Goal: Information Seeking & Learning: Understand process/instructions

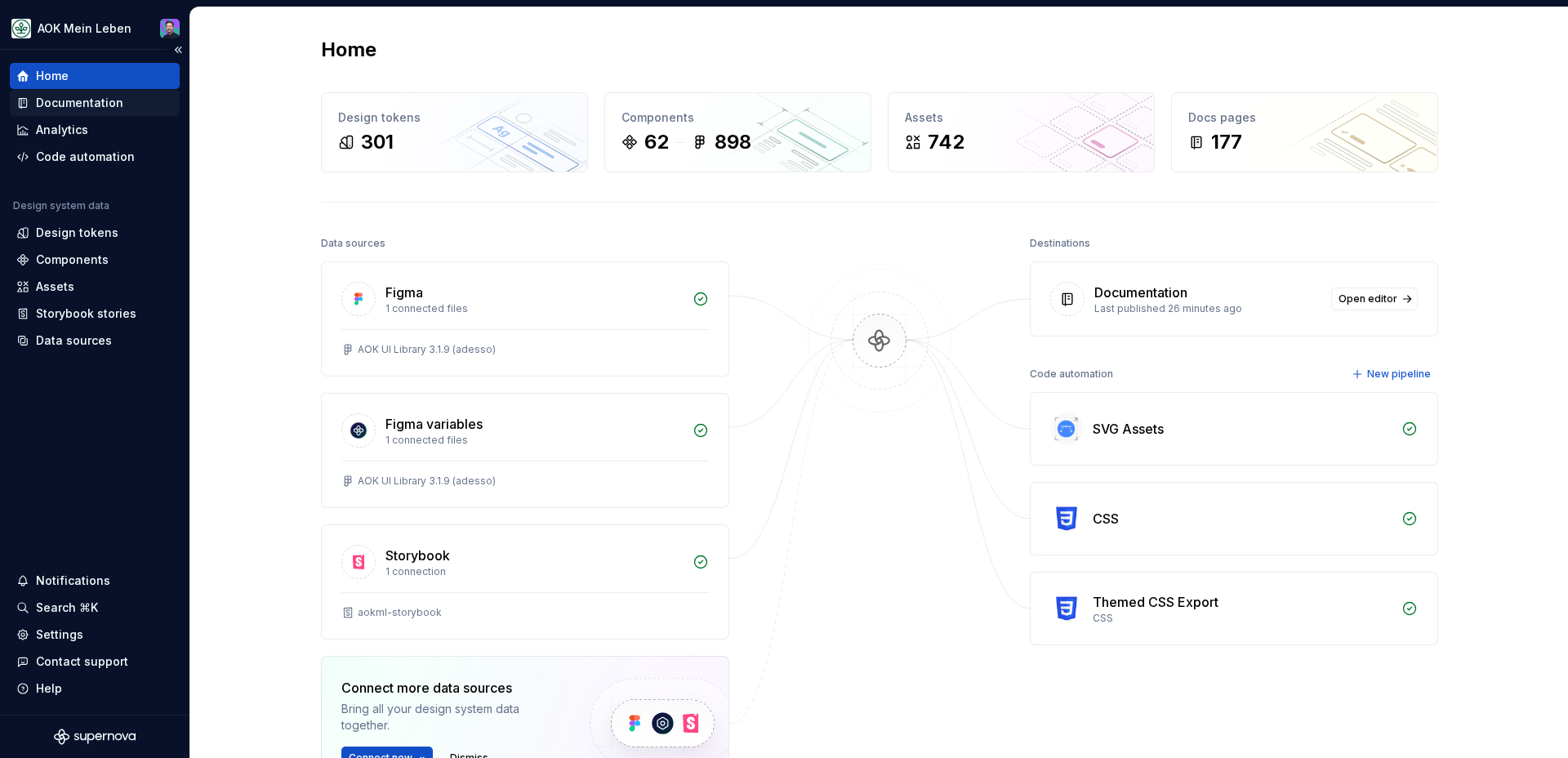
click at [122, 100] on div "Documentation" at bounding box center [95, 102] width 157 height 16
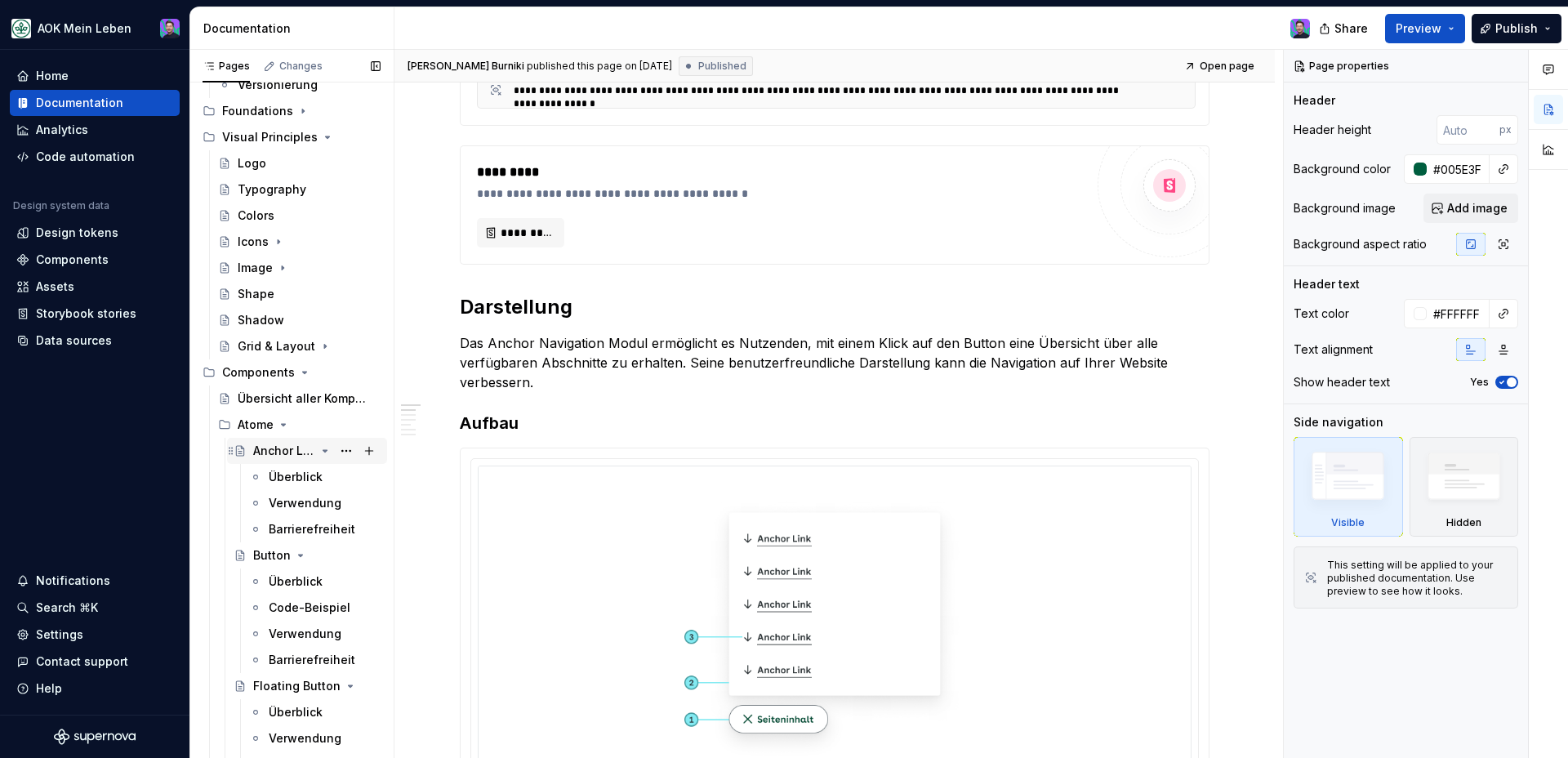
scroll to position [337, 0]
click at [290, 577] on div "Überblick" at bounding box center [295, 578] width 54 height 16
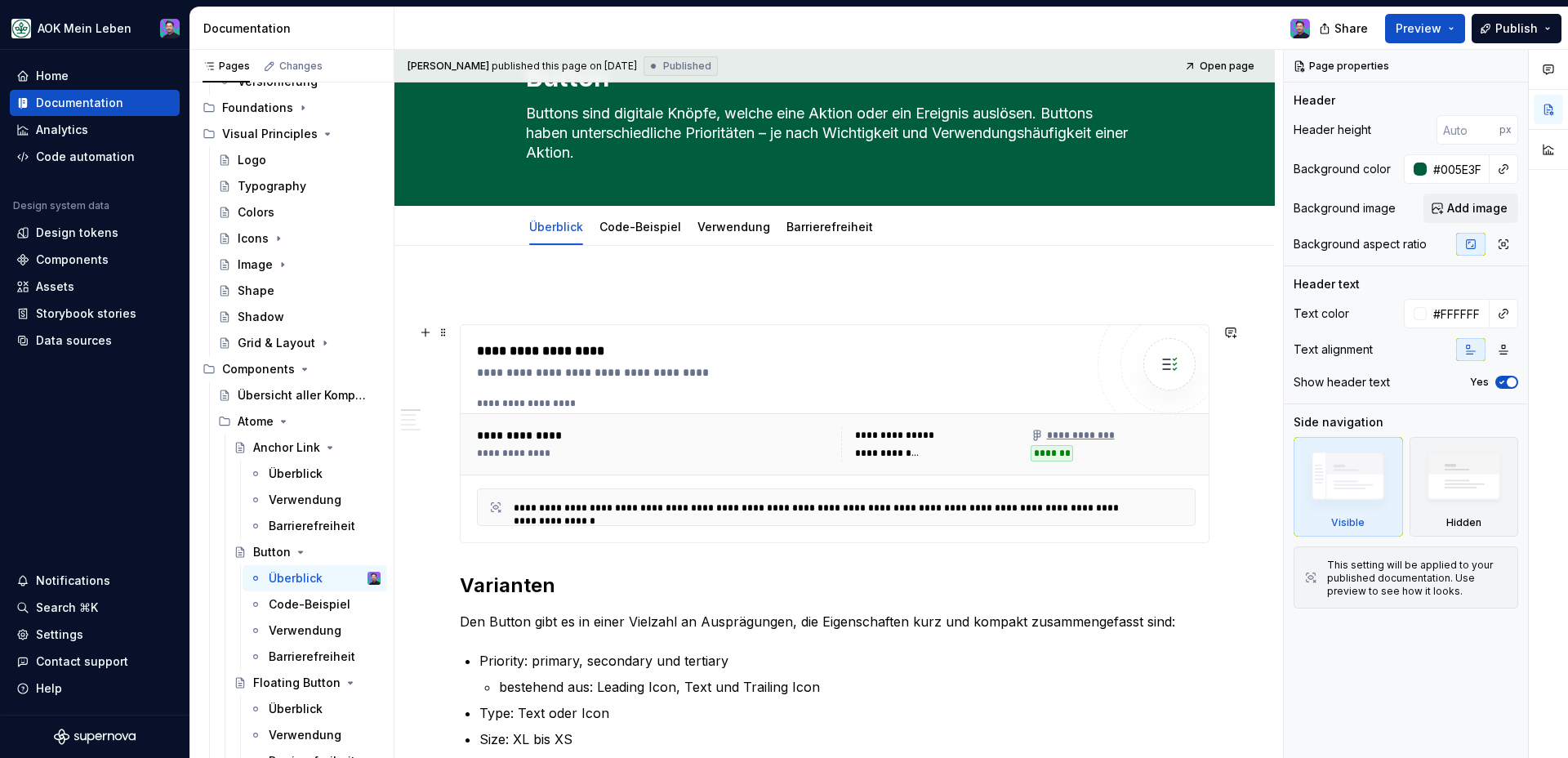
scroll to position [89, 0]
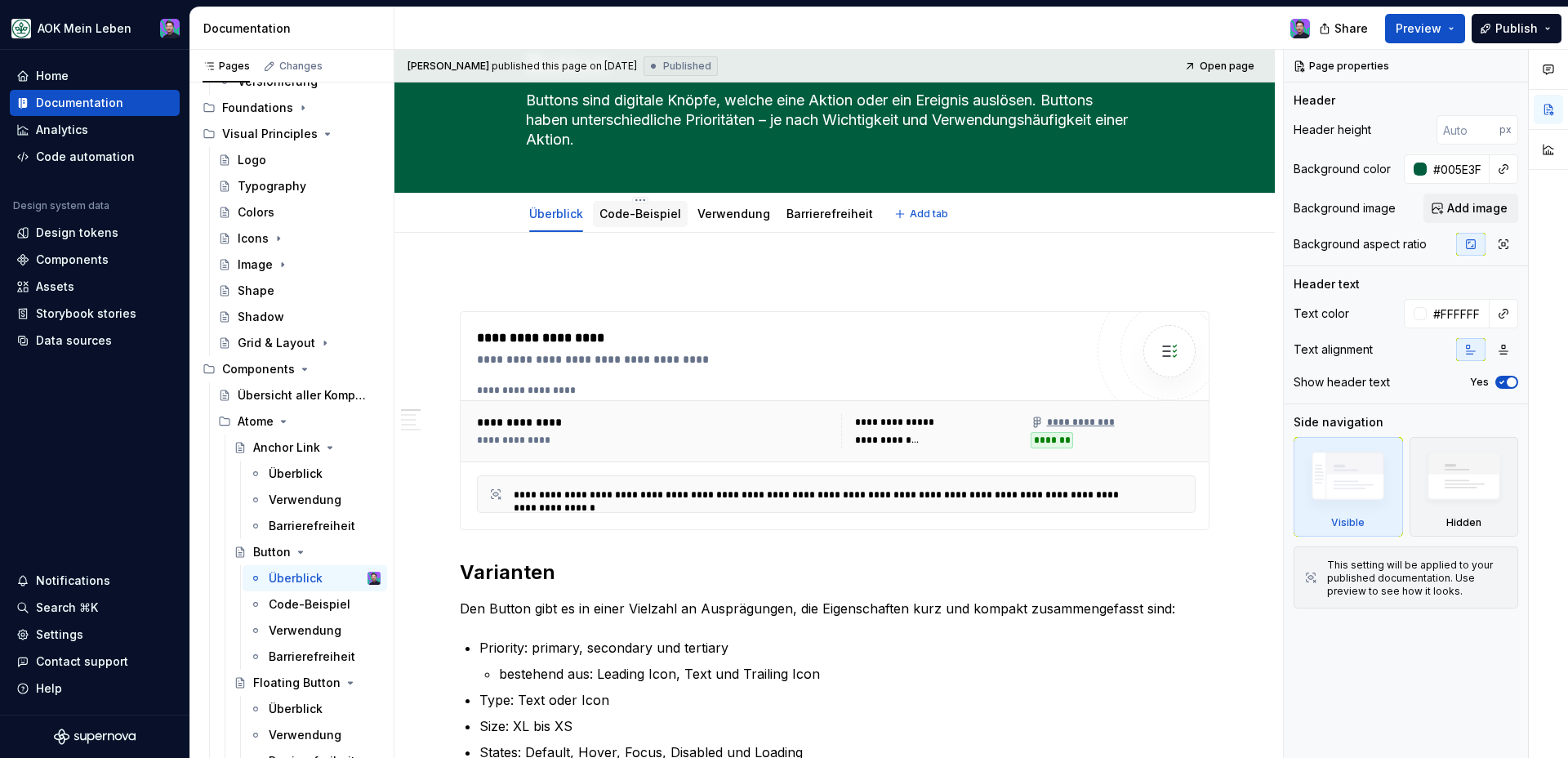
click at [653, 218] on link "Code-Beispiel" at bounding box center [640, 214] width 82 height 14
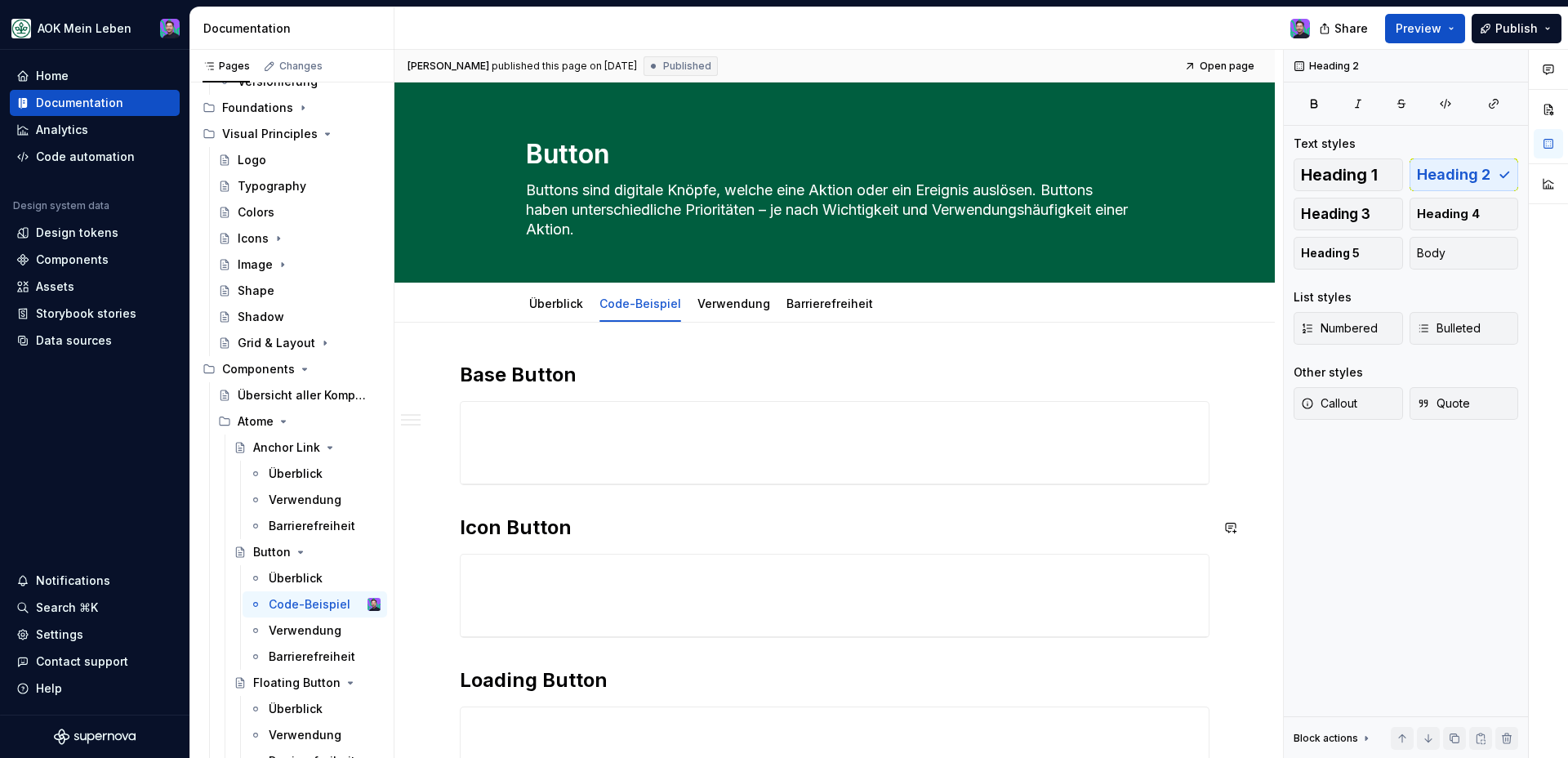
click at [529, 404] on div "Base Button Icon Button Loading Button" at bounding box center [834, 577] width 749 height 429
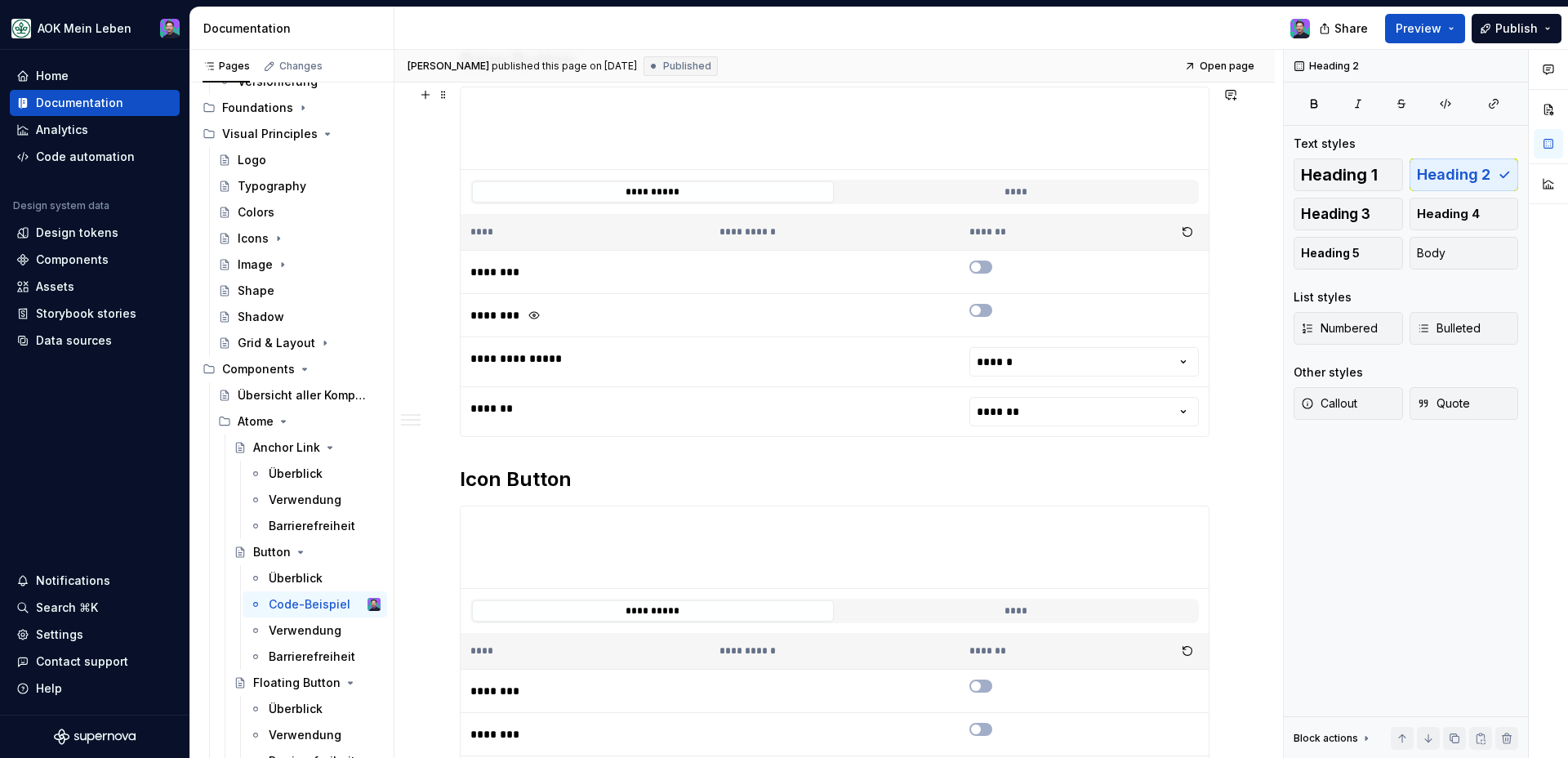
scroll to position [313, 0]
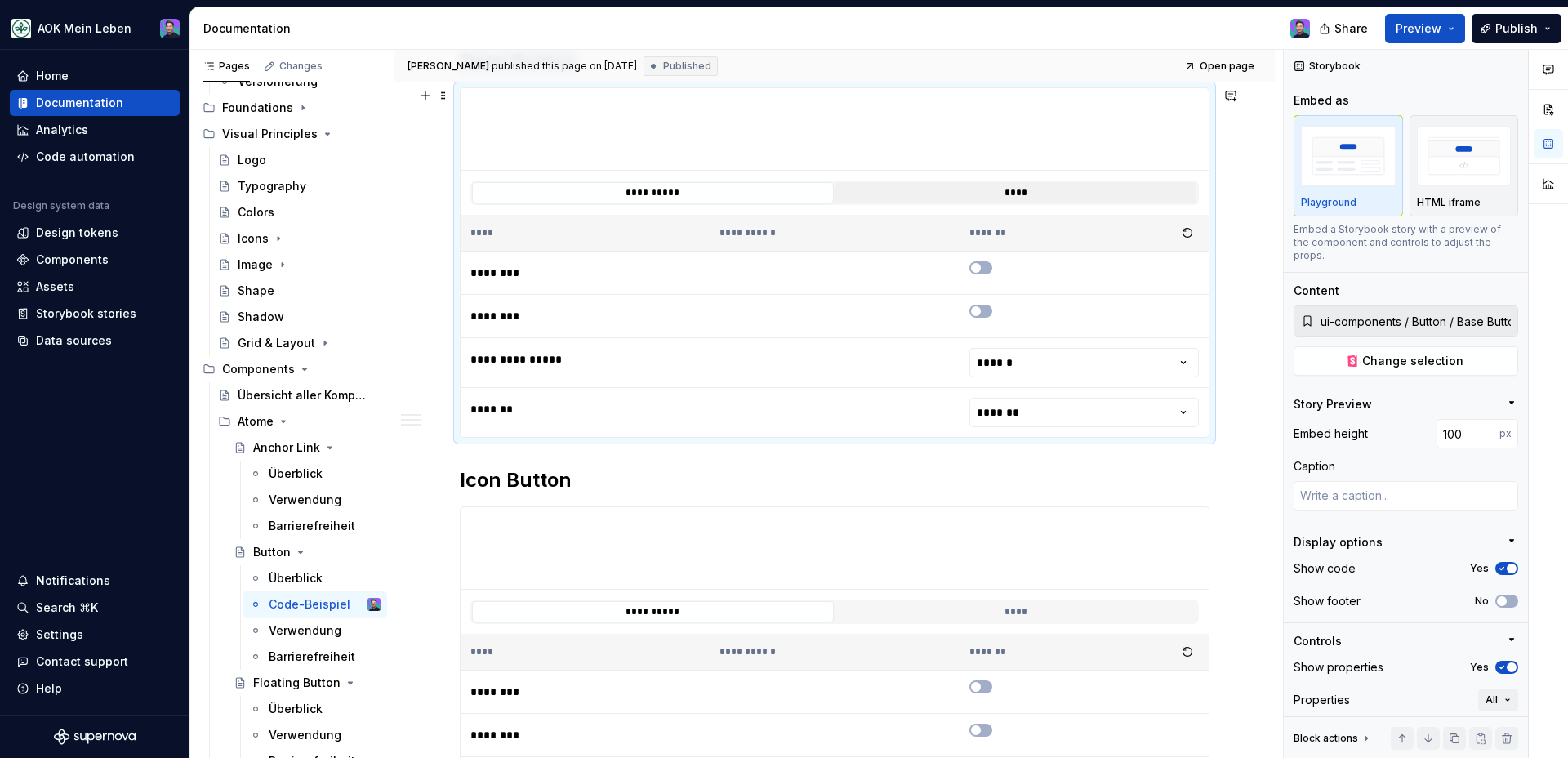
click at [872, 194] on button "****" at bounding box center [1016, 193] width 362 height 21
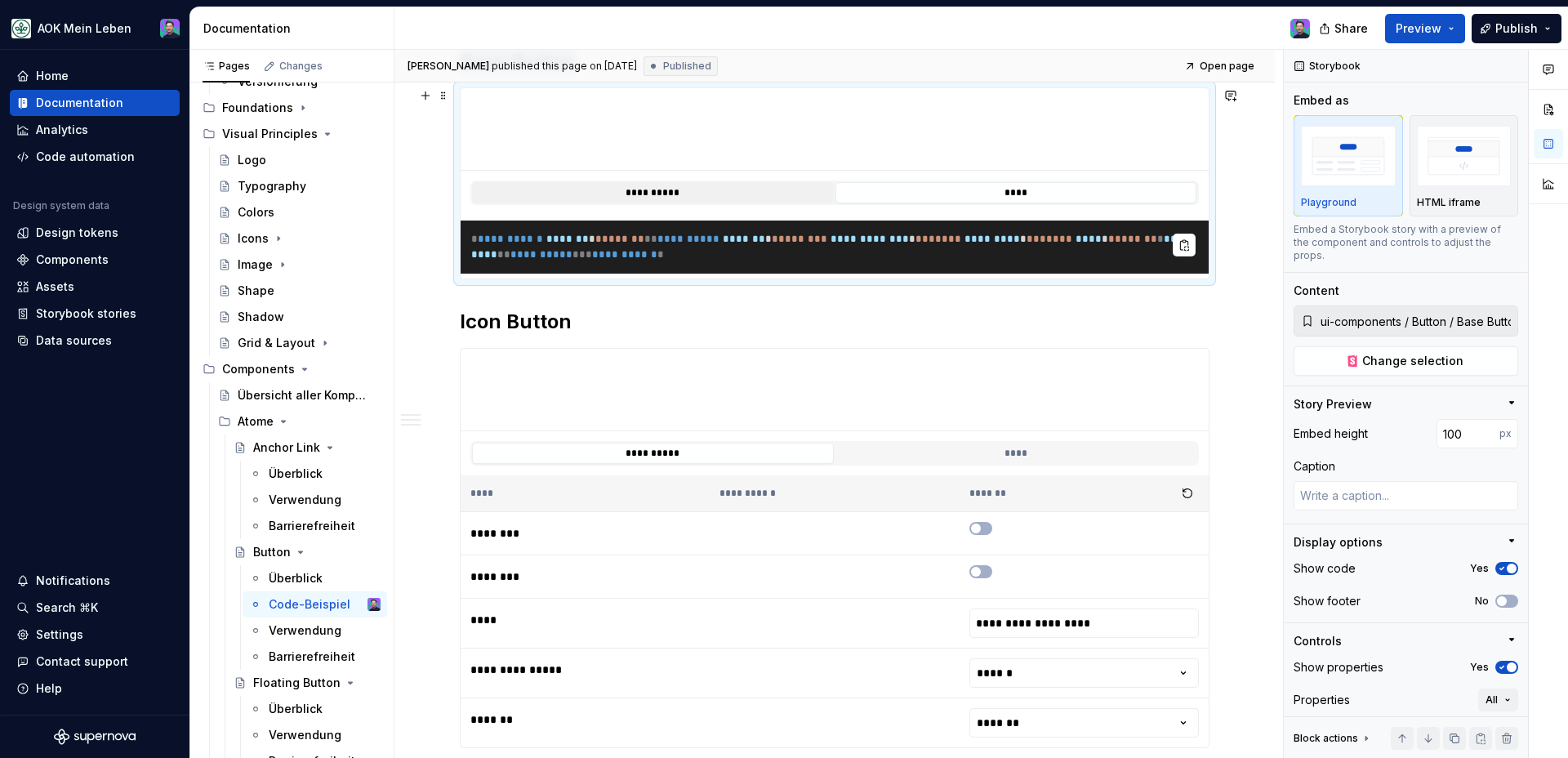
click at [740, 200] on button "**********" at bounding box center [653, 193] width 362 height 21
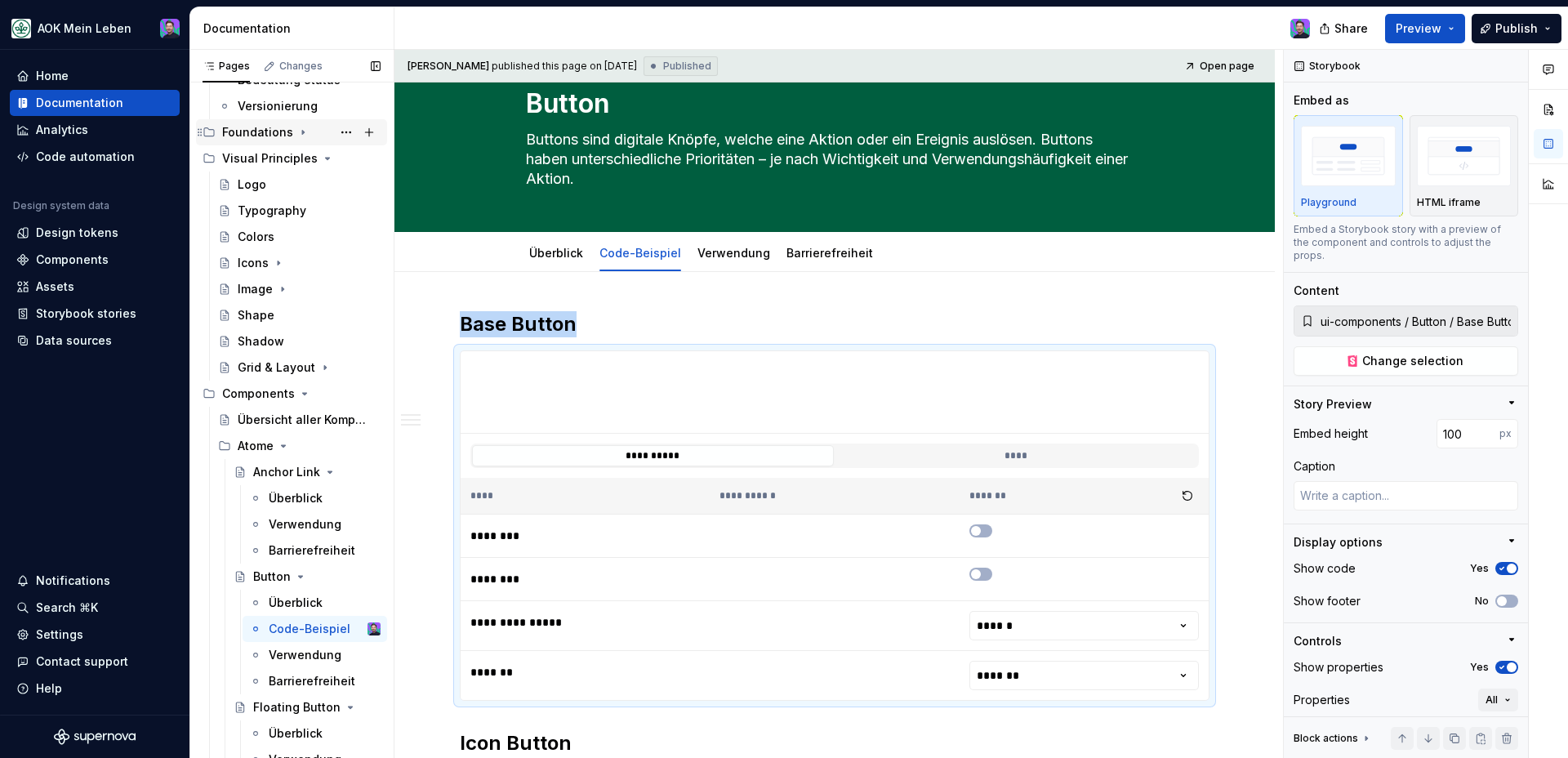
scroll to position [332, 0]
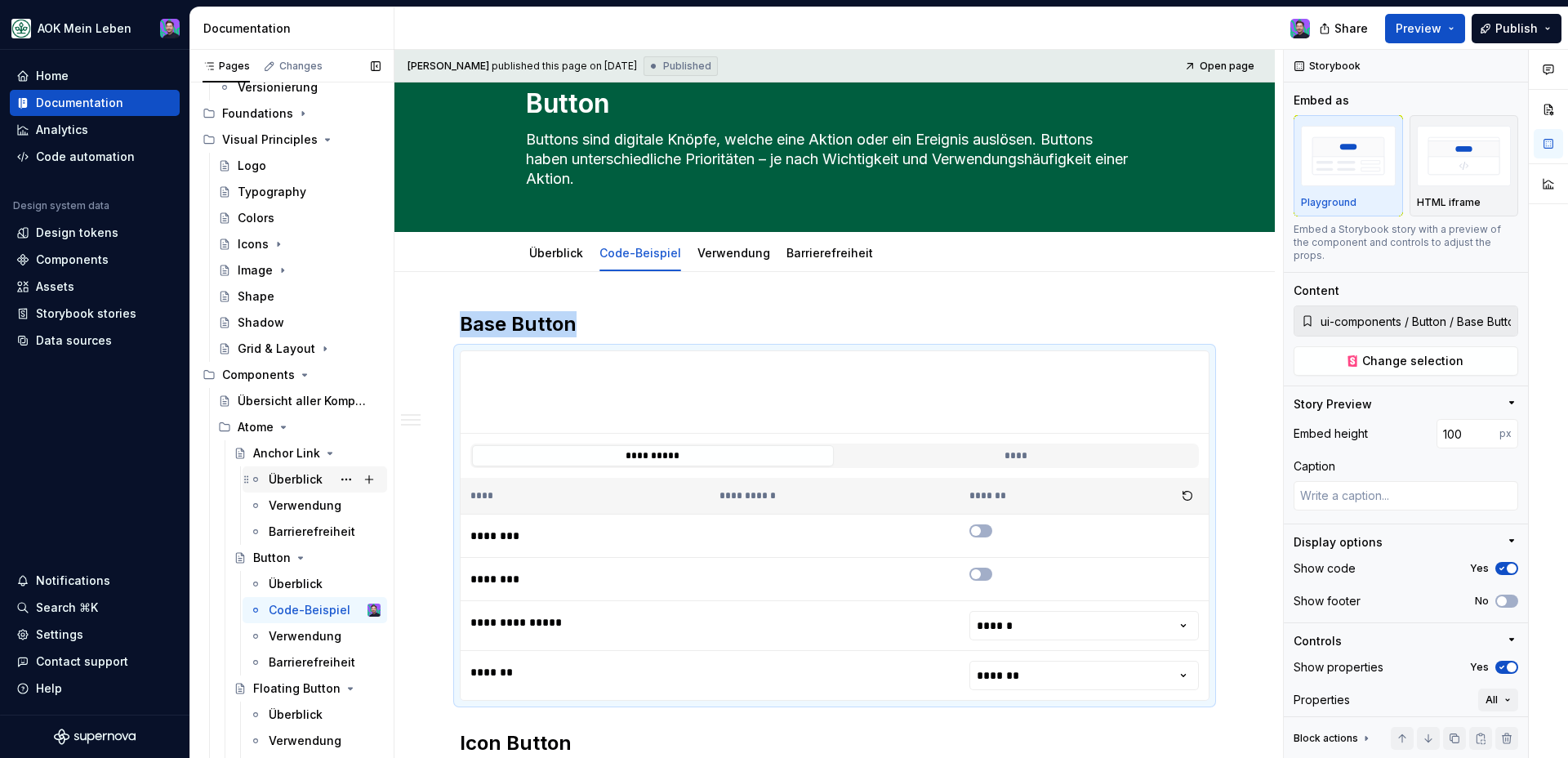
click at [282, 471] on div "Überblick" at bounding box center [295, 479] width 54 height 16
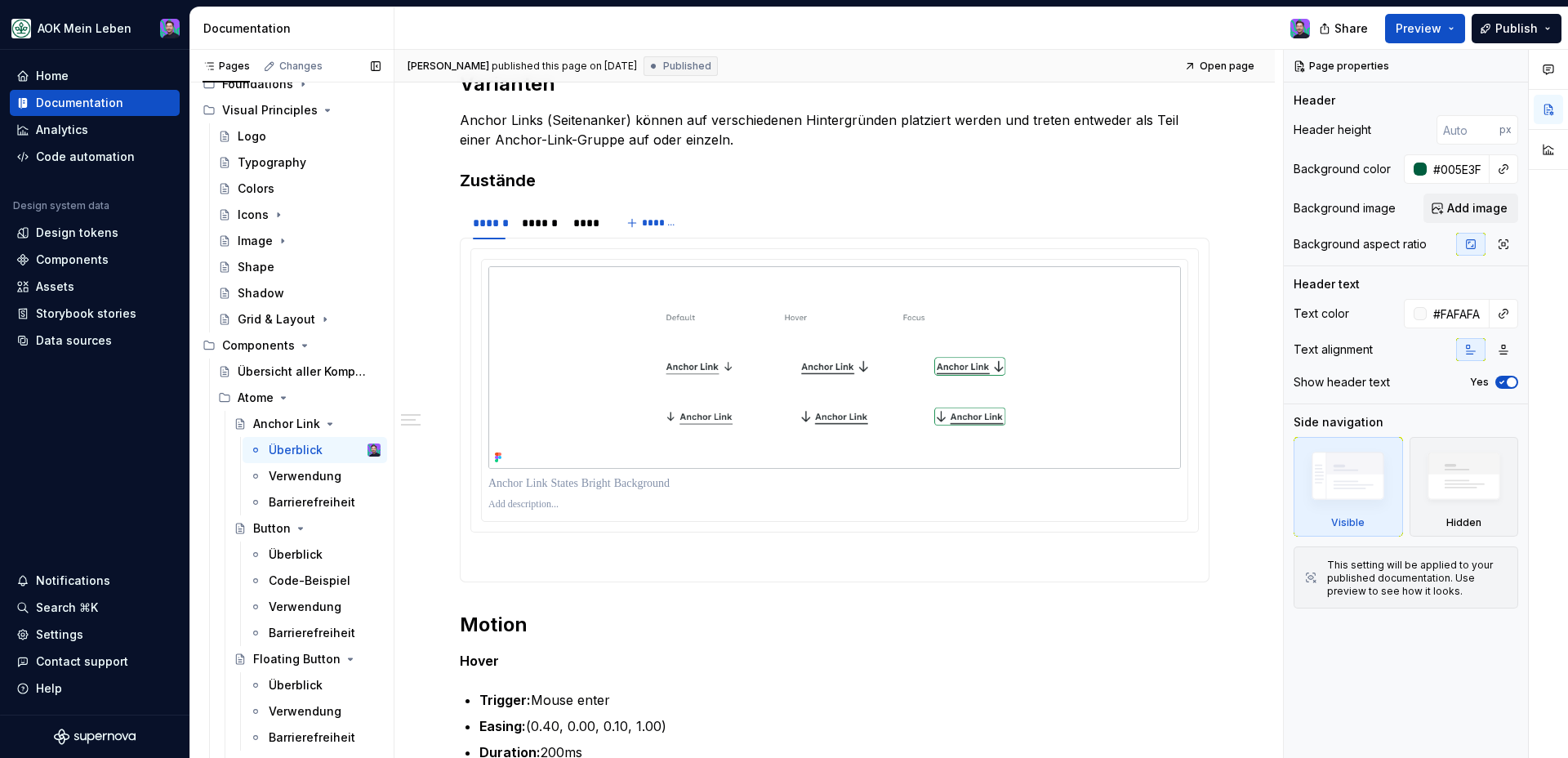
scroll to position [2191, 0]
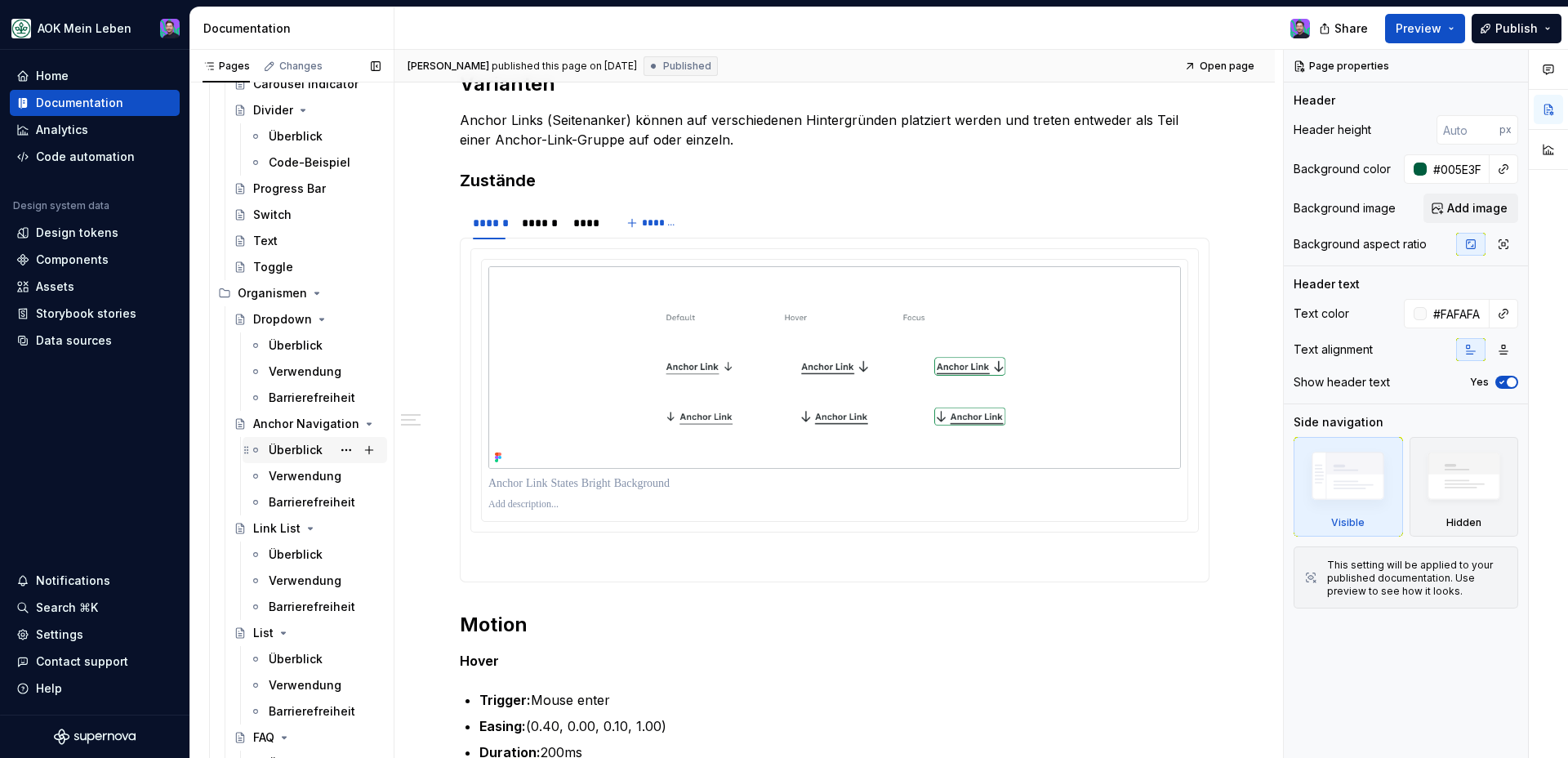
click at [295, 452] on div "Überblick" at bounding box center [295, 450] width 54 height 16
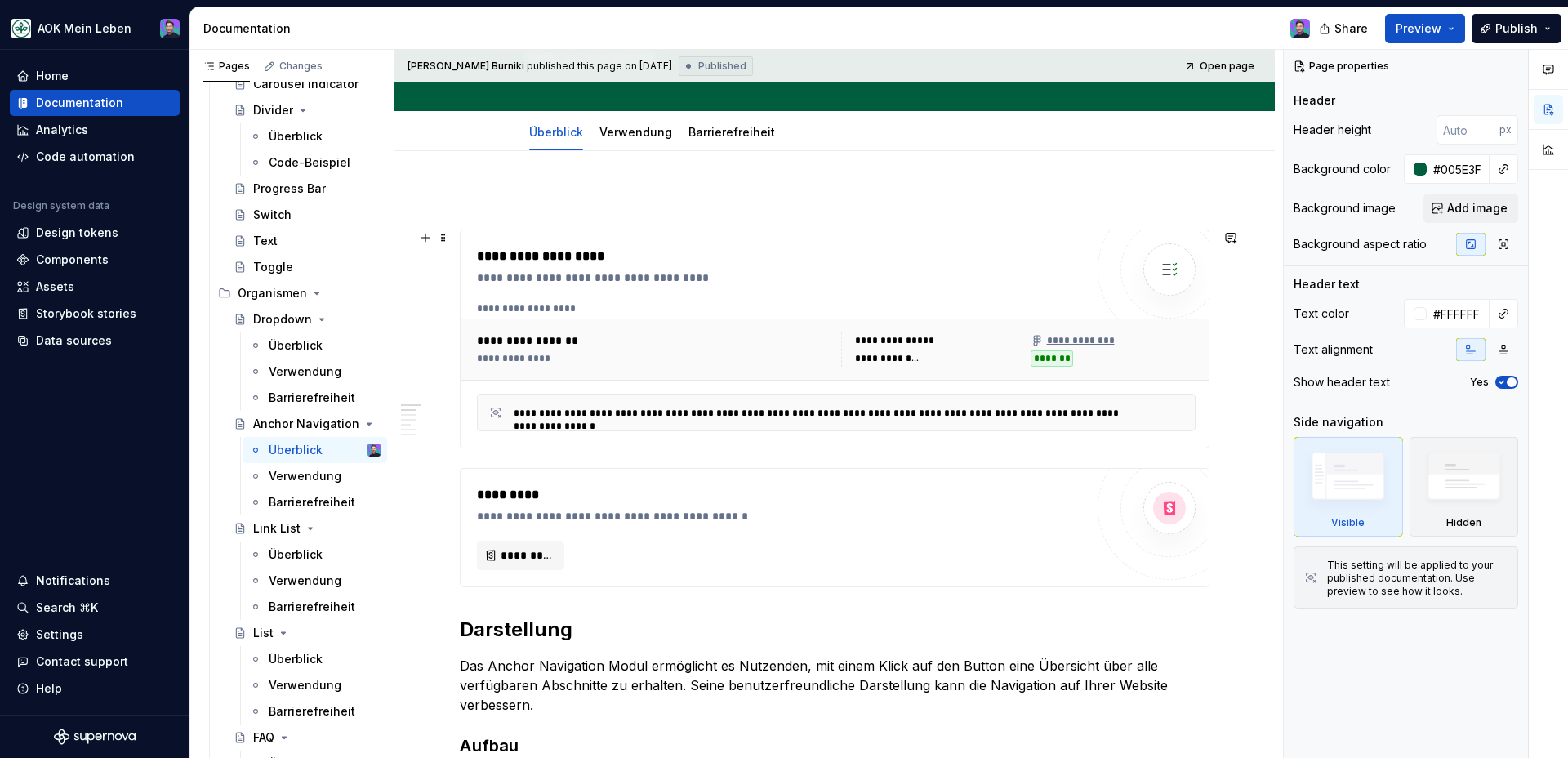
scroll to position [171, 0]
click at [659, 543] on div "*********" at bounding box center [781, 557] width 608 height 30
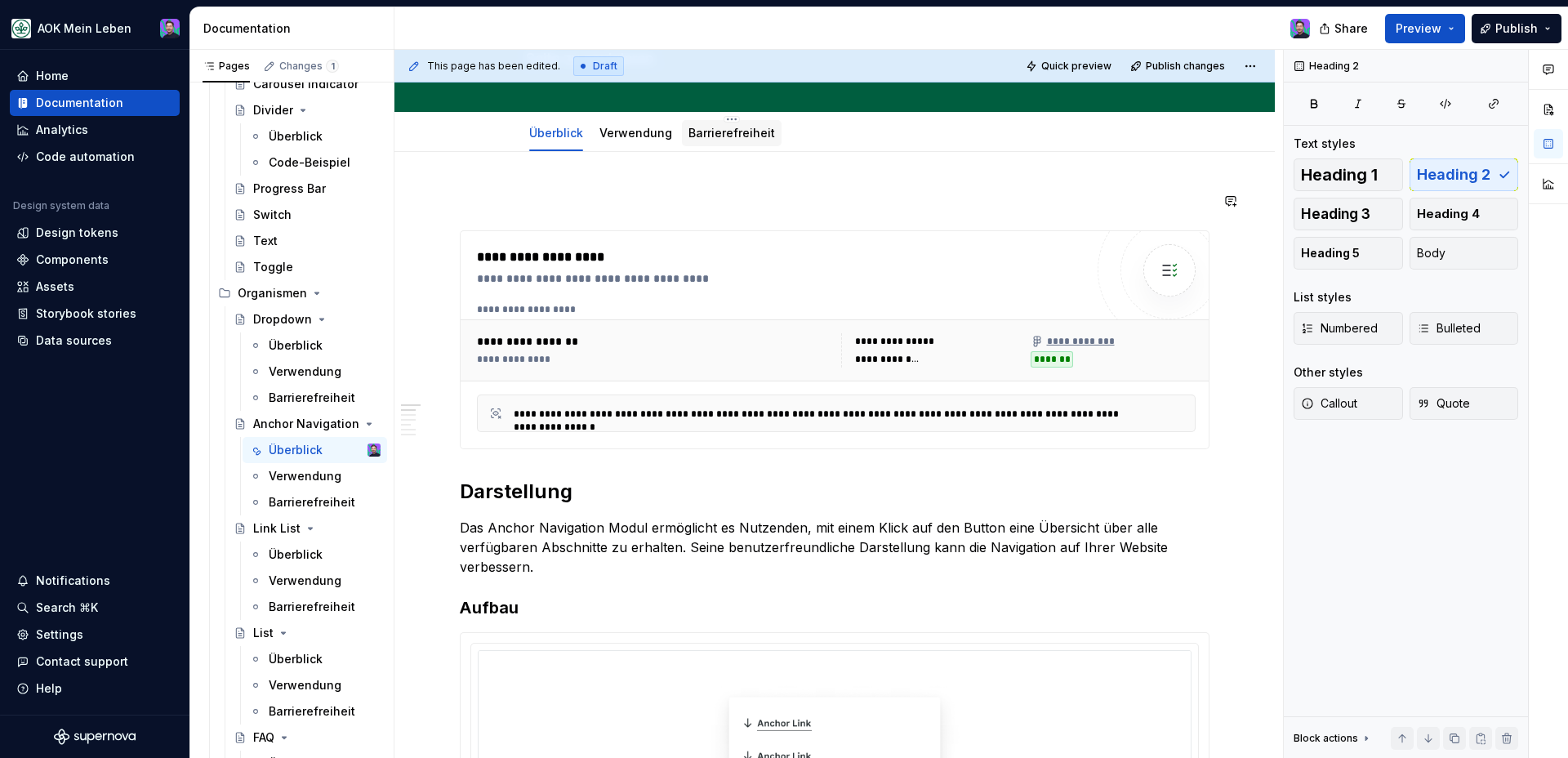
type textarea "*"
click at [834, 135] on span "Add tab" at bounding box center [831, 133] width 38 height 13
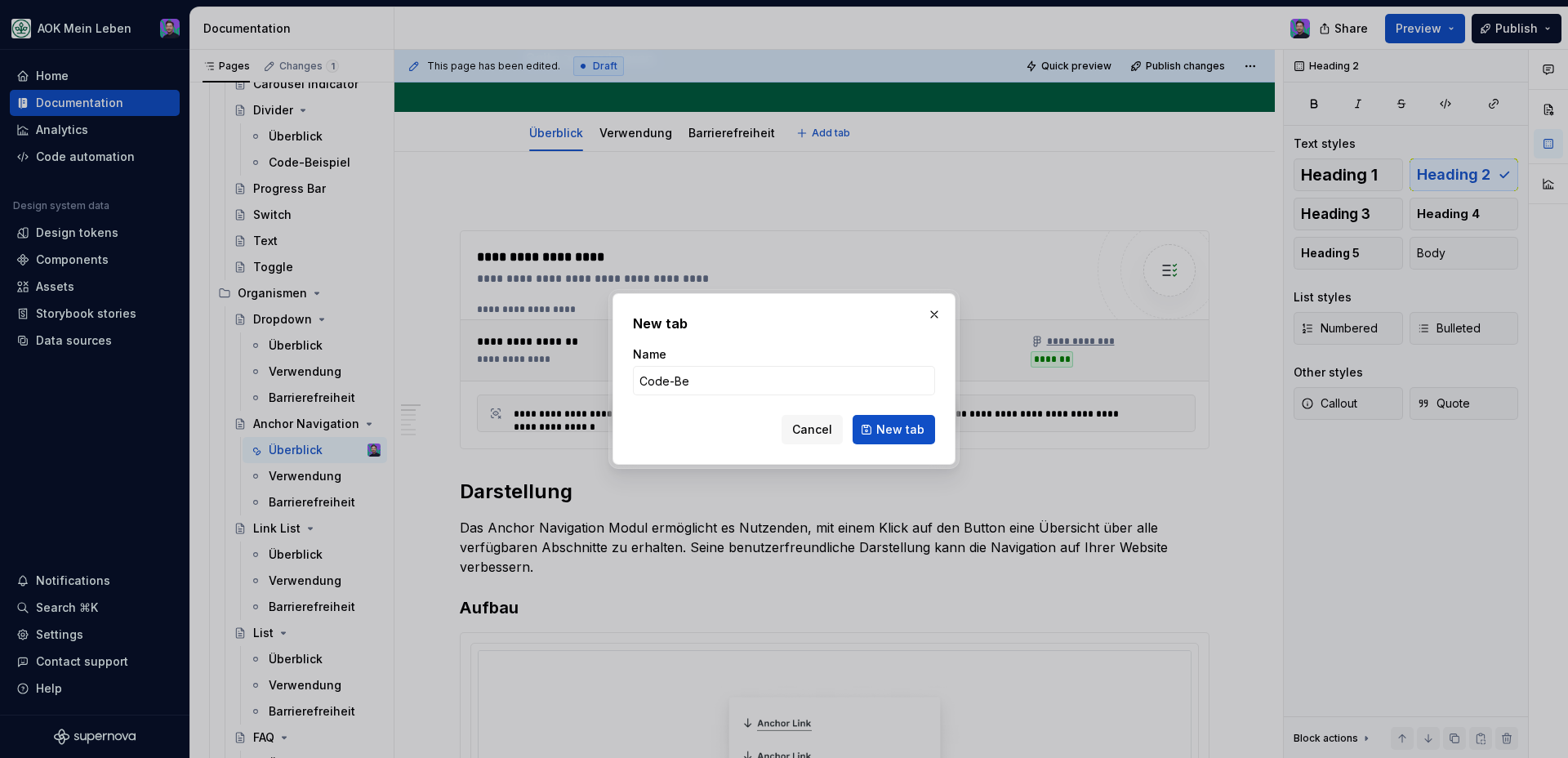
type input "Code-Be"
click at [761, 378] on input "Code-Be" at bounding box center [784, 380] width 302 height 30
type input "Code-Beispiel"
click button "New tab" at bounding box center [893, 430] width 82 height 30
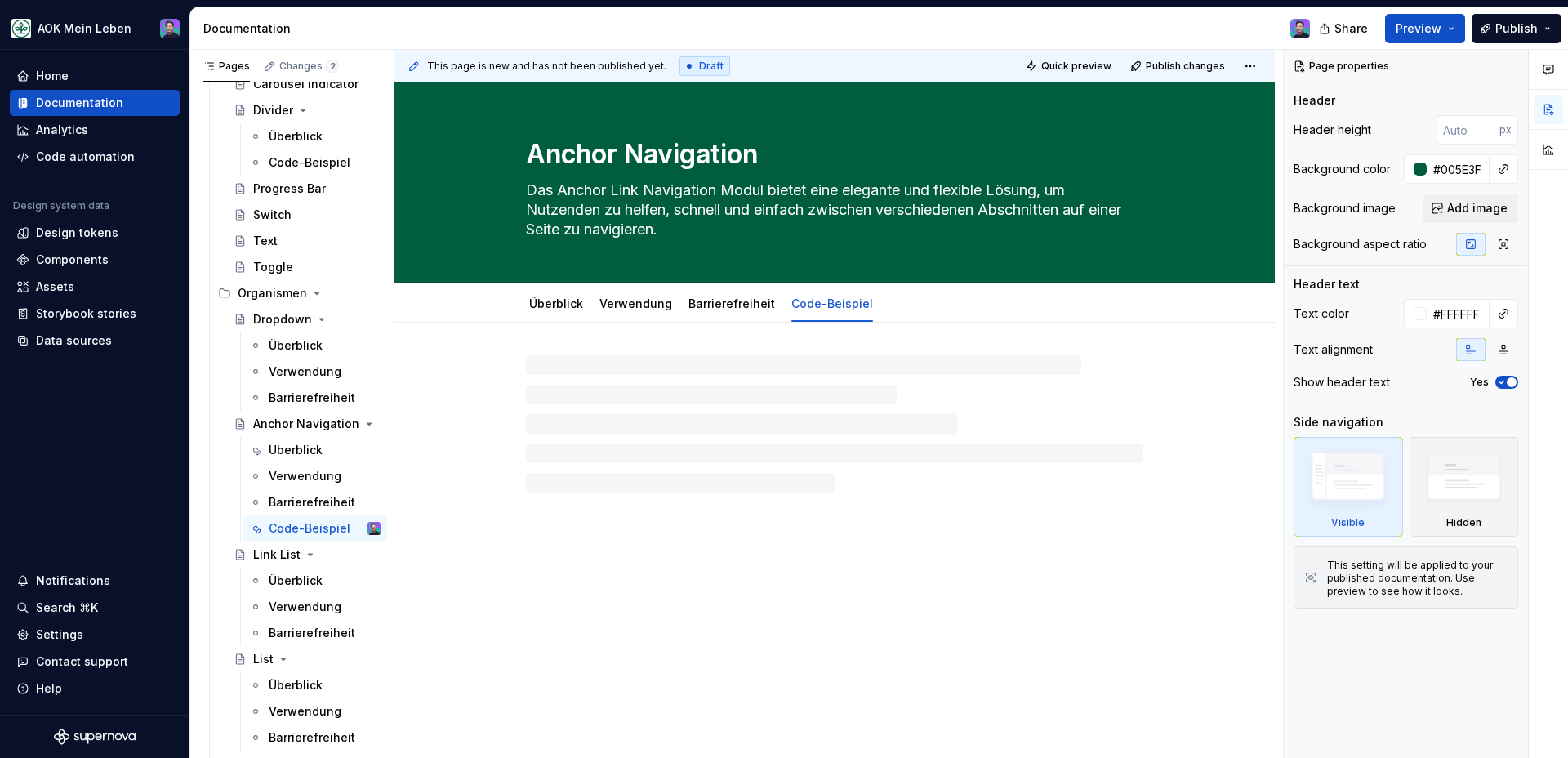
click at [794, 412] on div at bounding box center [834, 424] width 617 height 137
drag, startPoint x: 800, startPoint y: 309, endPoint x: 693, endPoint y: 313, distance: 107.1
drag, startPoint x: 708, startPoint y: 312, endPoint x: 629, endPoint y: 312, distance: 79.0
click at [629, 312] on div "Code-Beispiel" at bounding box center [646, 304] width 82 height 20
click at [680, 389] on div at bounding box center [834, 392] width 749 height 62
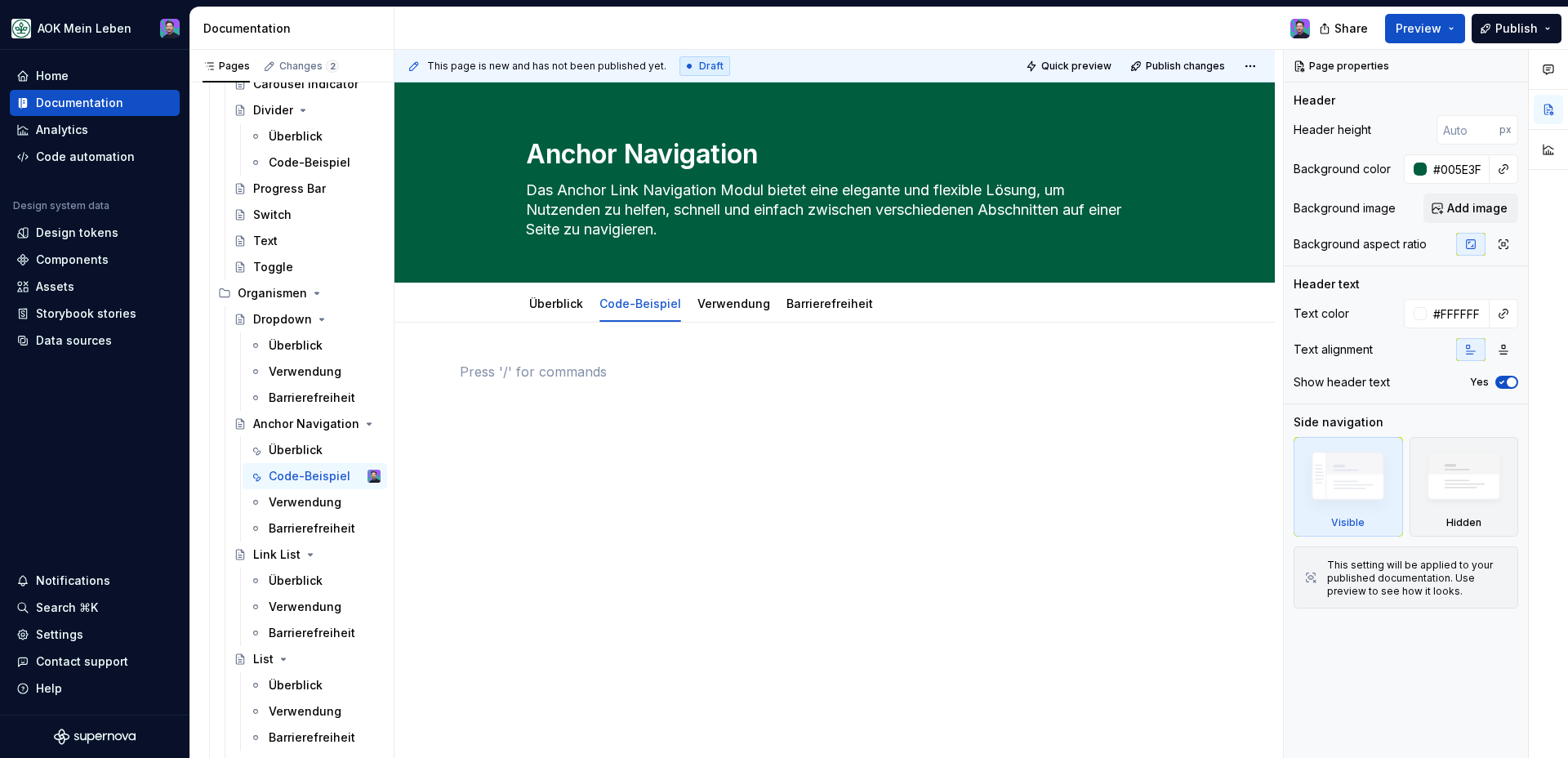
type textarea "*"
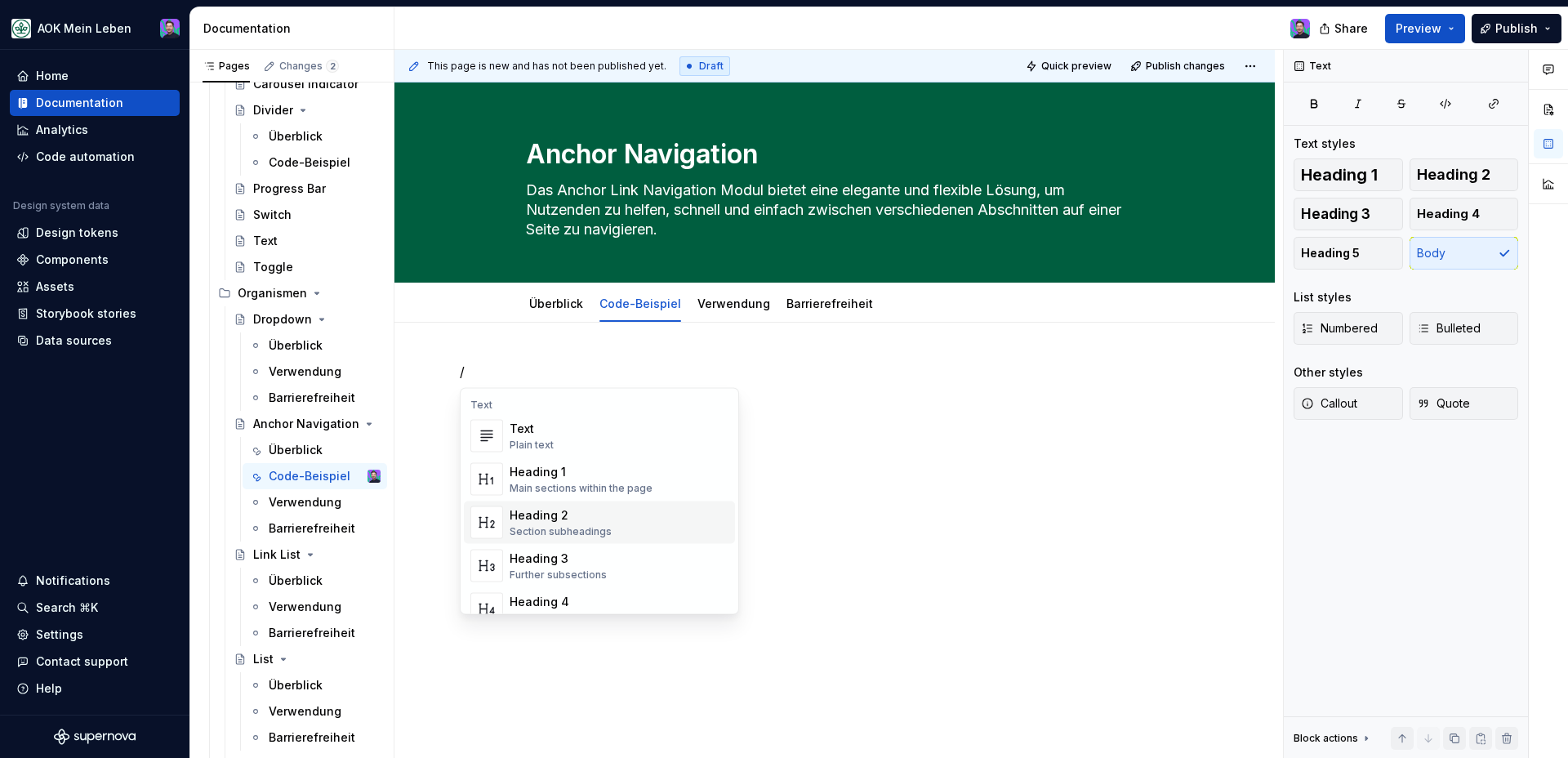
click at [649, 521] on div "Heading 2 Section subheadings" at bounding box center [619, 523] width 219 height 33
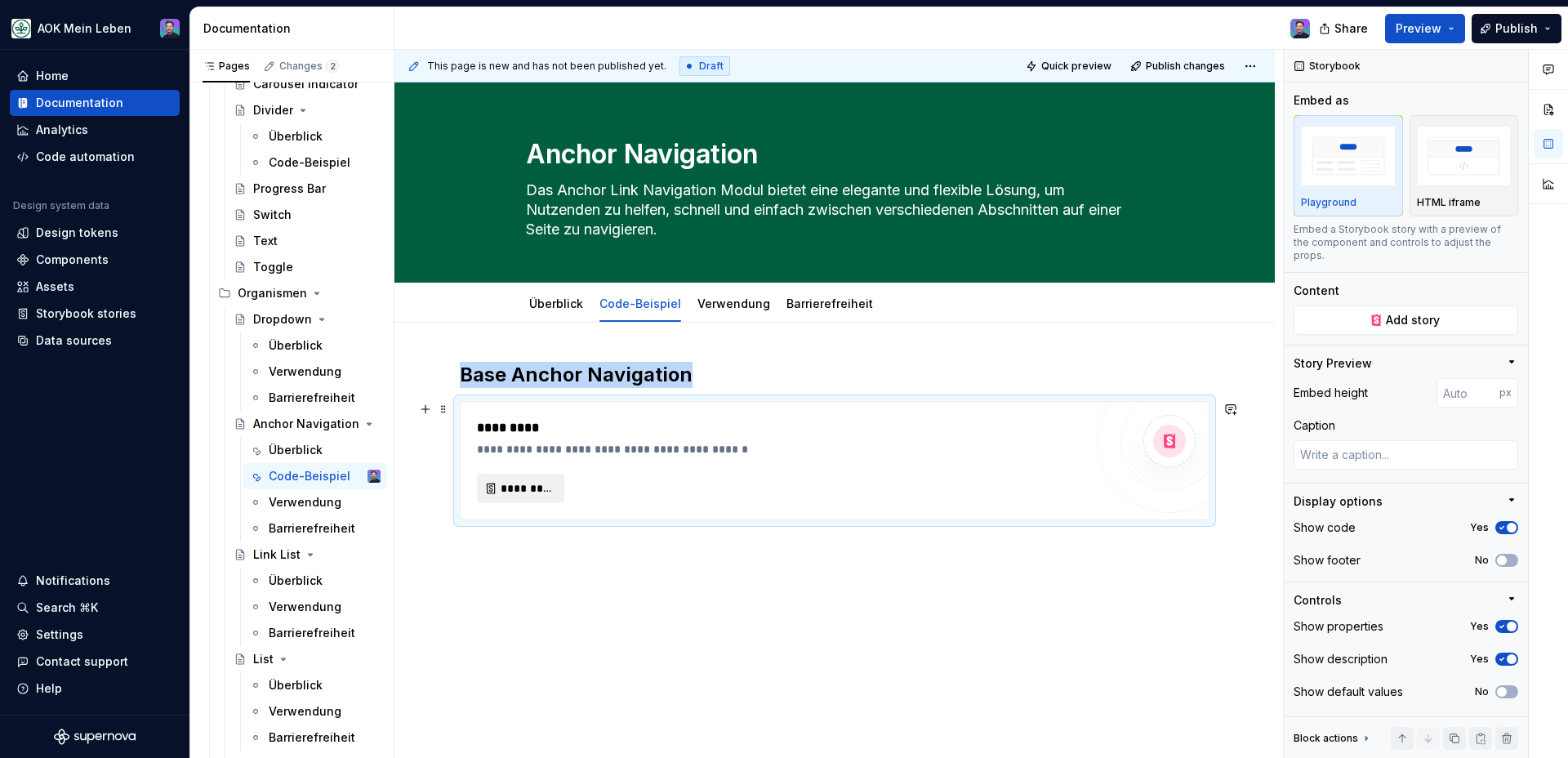
click at [545, 495] on span "*********" at bounding box center [527, 488] width 53 height 16
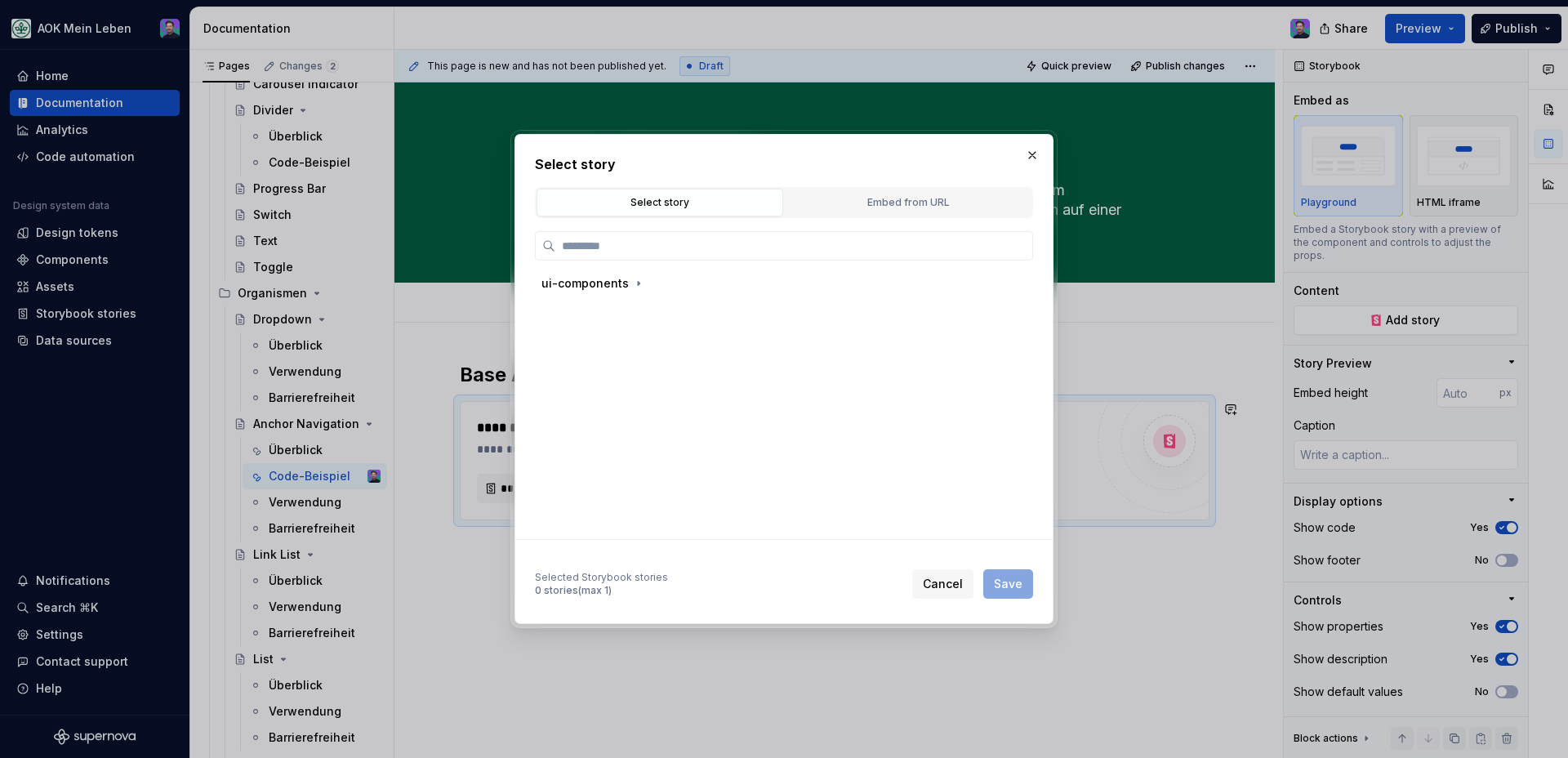
type textarea "*"
click at [636, 284] on icon "button" at bounding box center [638, 283] width 13 height 13
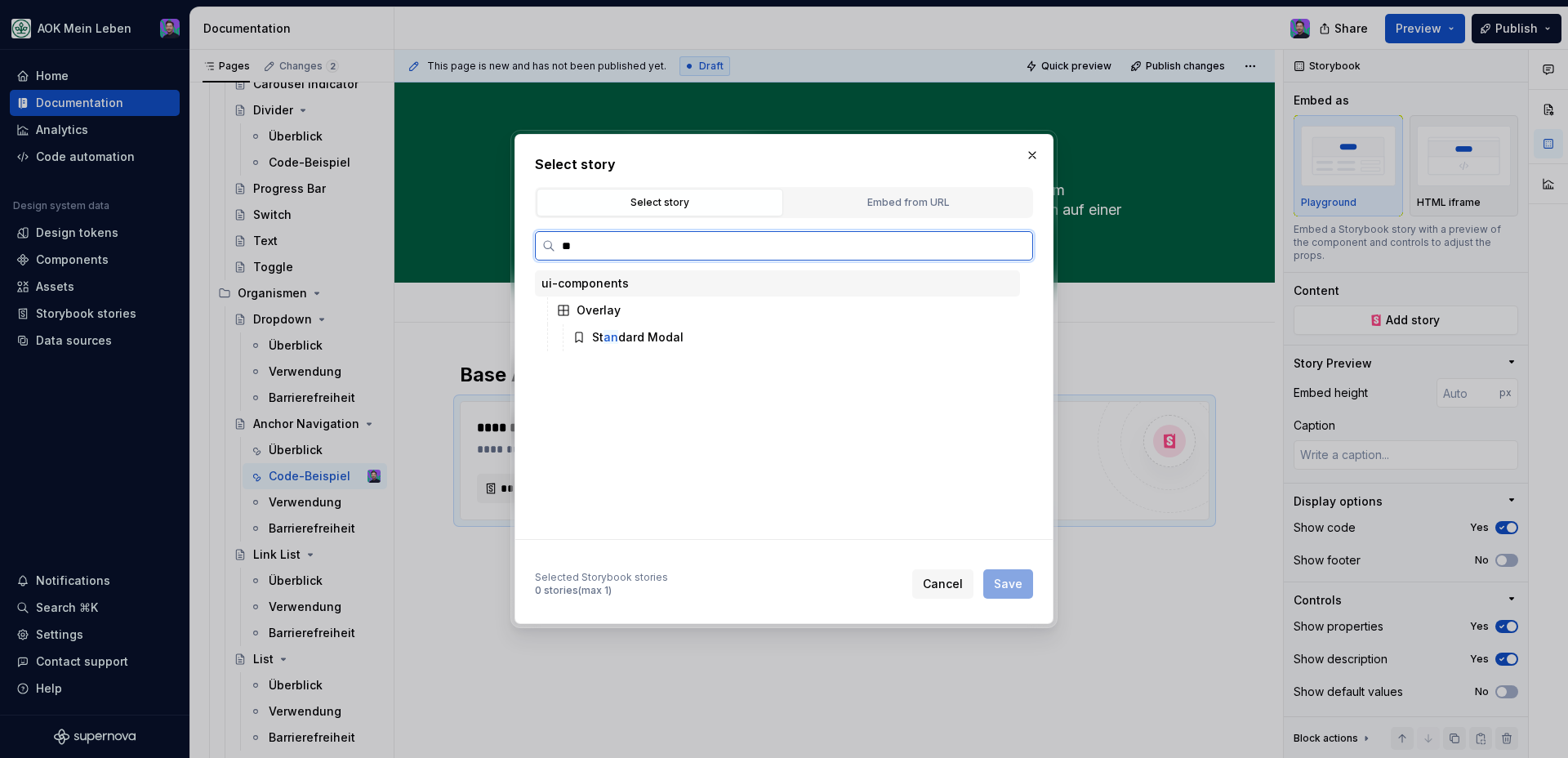
type input "*"
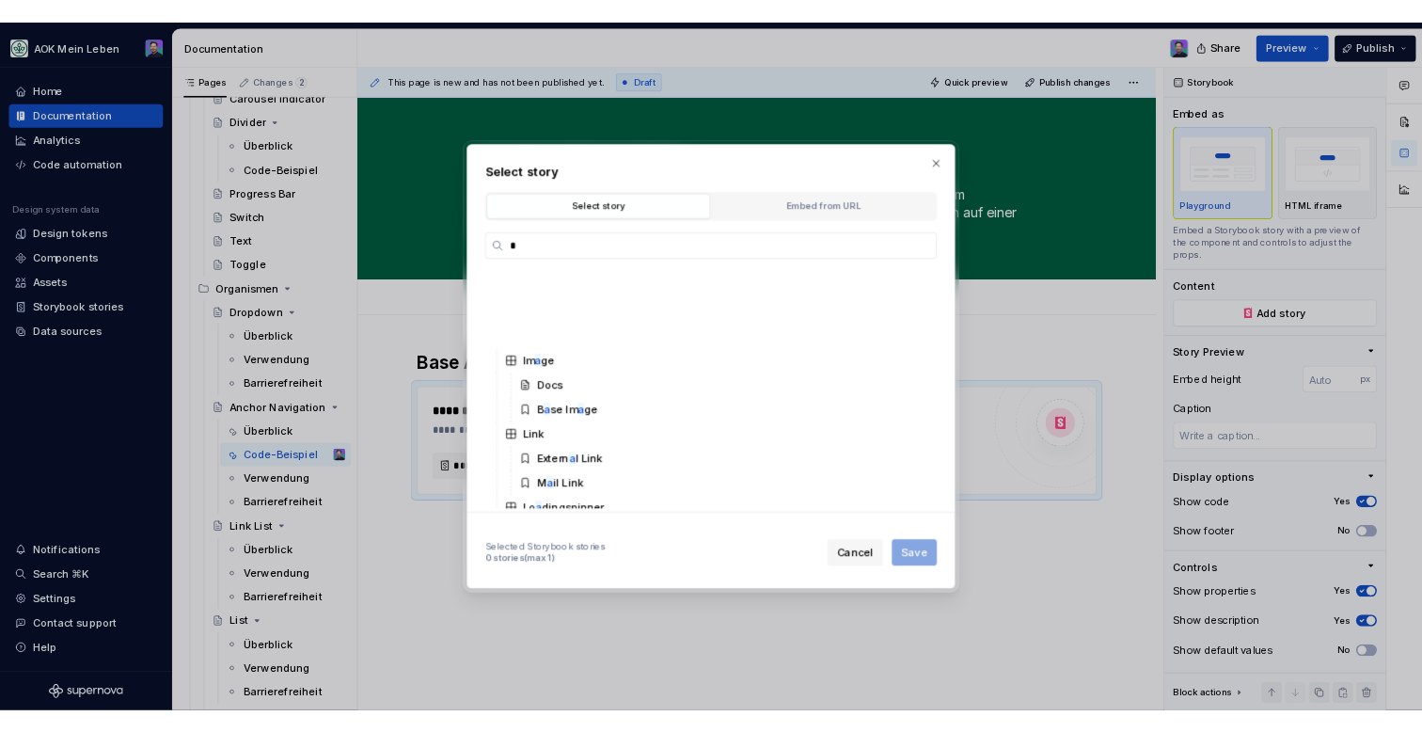
scroll to position [419, 0]
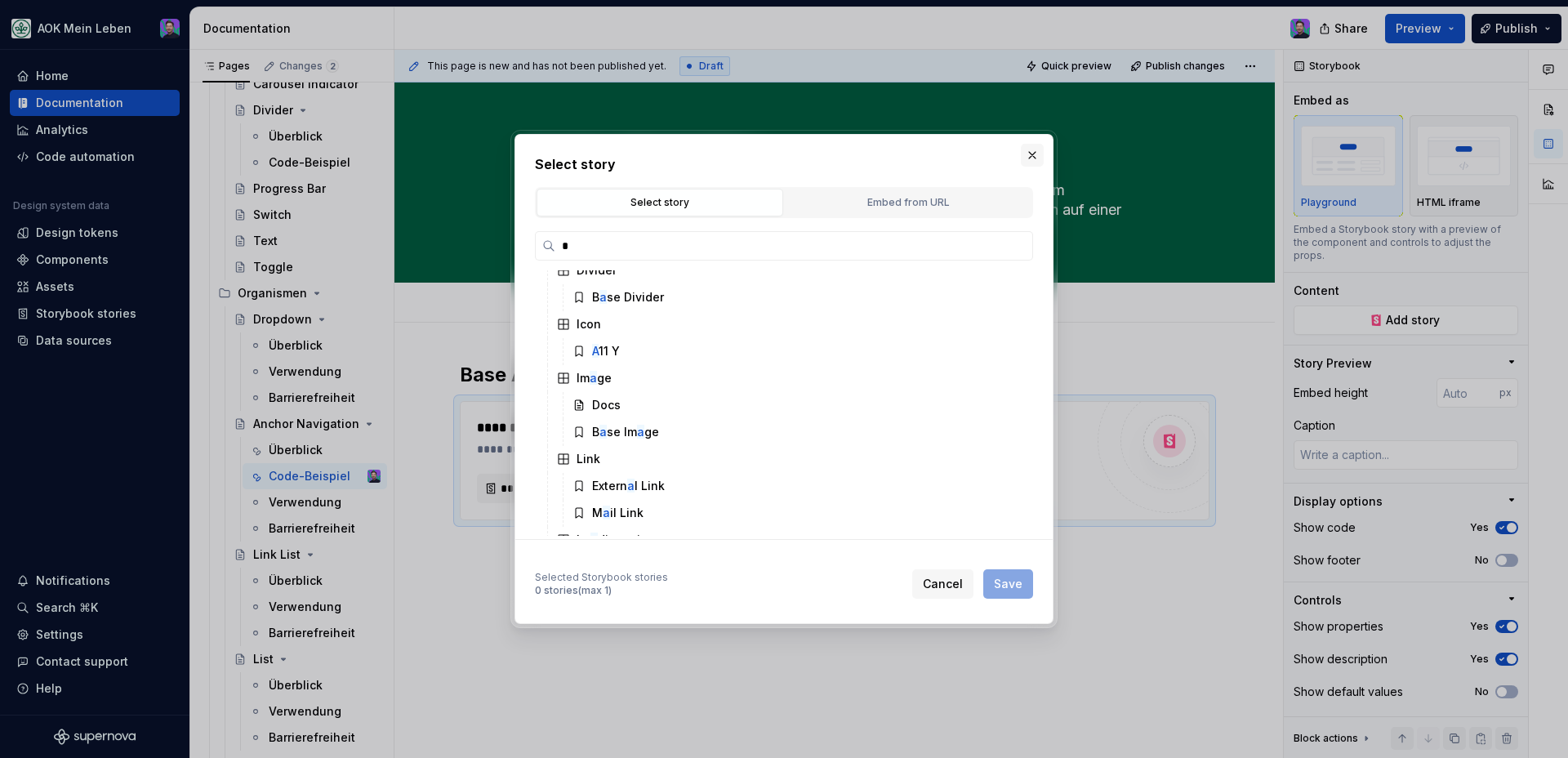
click at [1032, 150] on button "button" at bounding box center [1032, 155] width 23 height 23
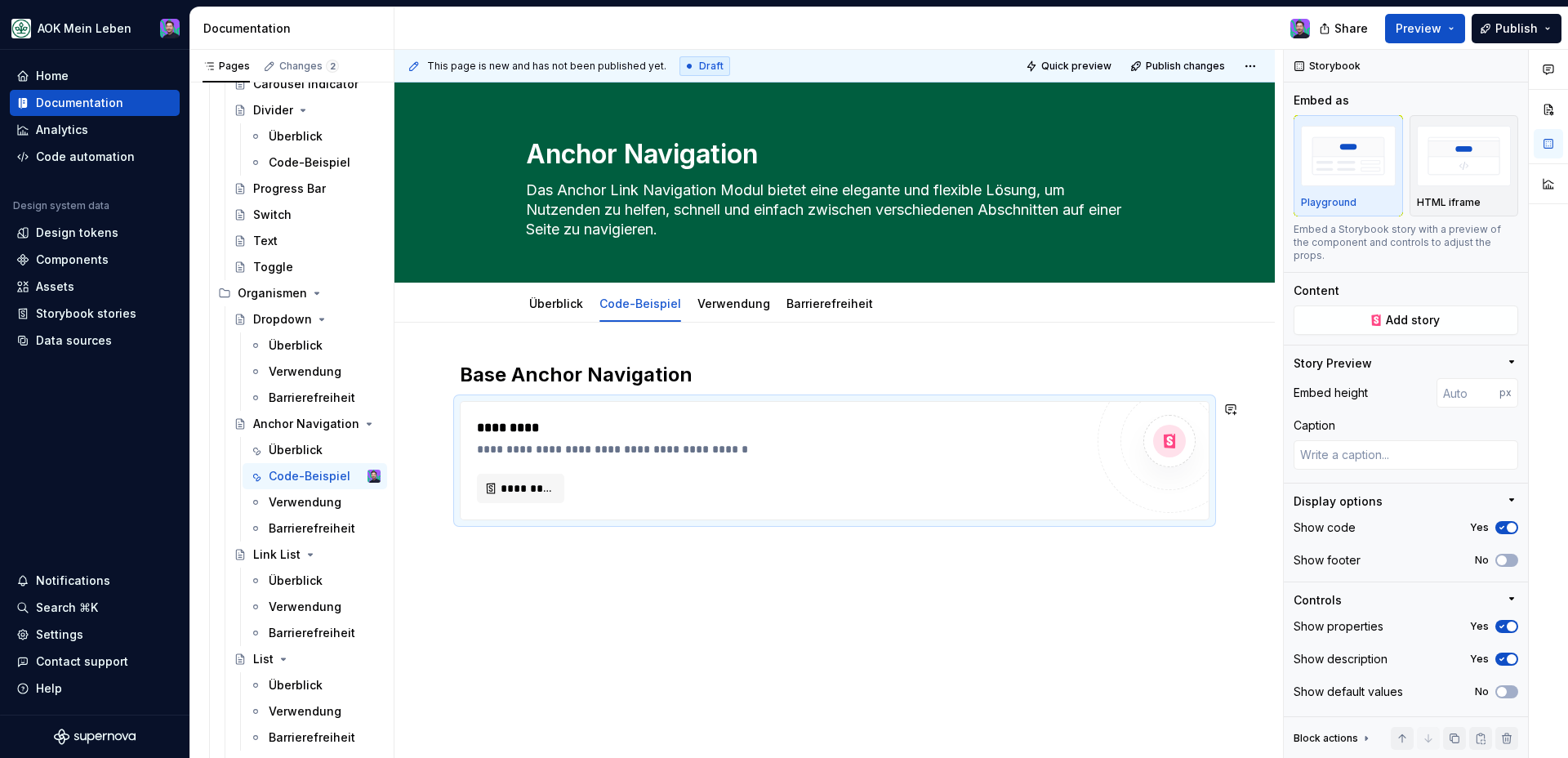
click at [1002, 564] on div "**********" at bounding box center [834, 545] width 880 height 445
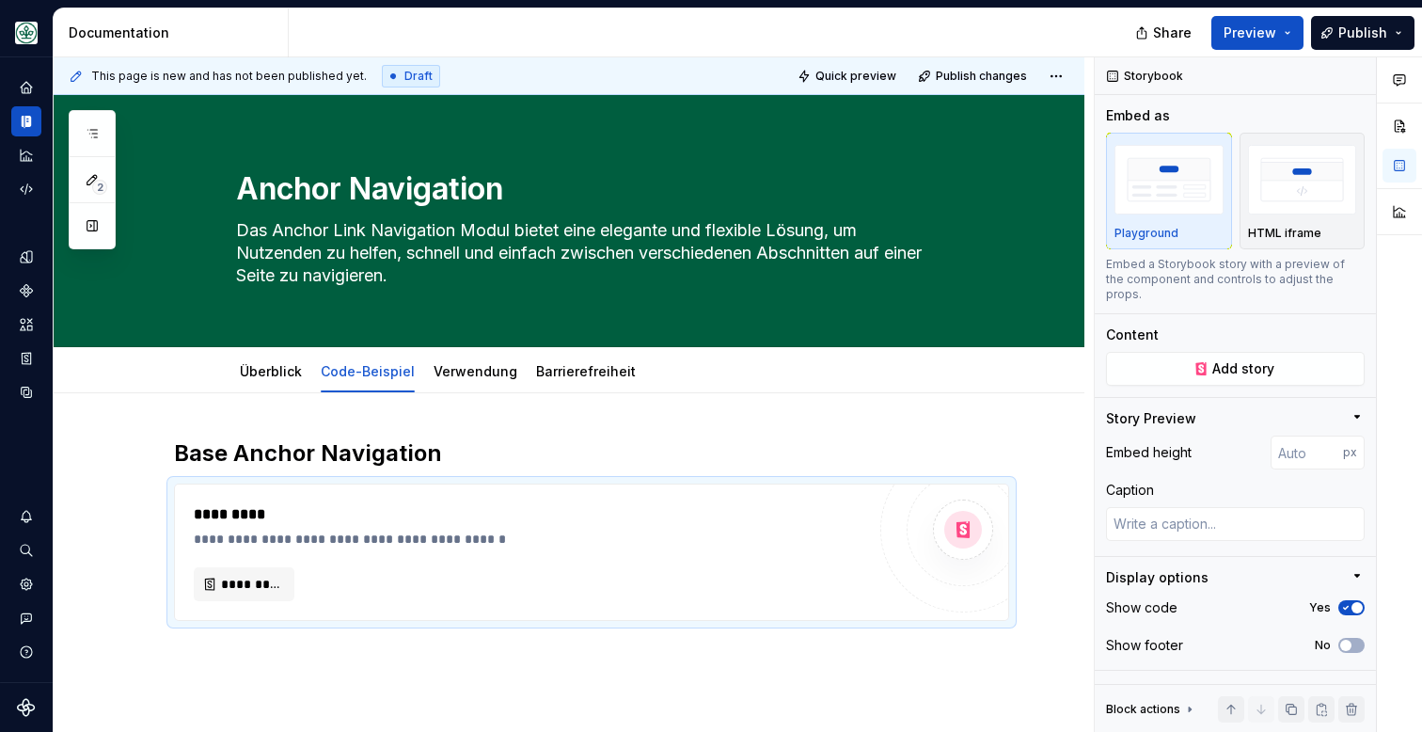
type textarea "*"
